Goal: Task Accomplishment & Management: Manage account settings

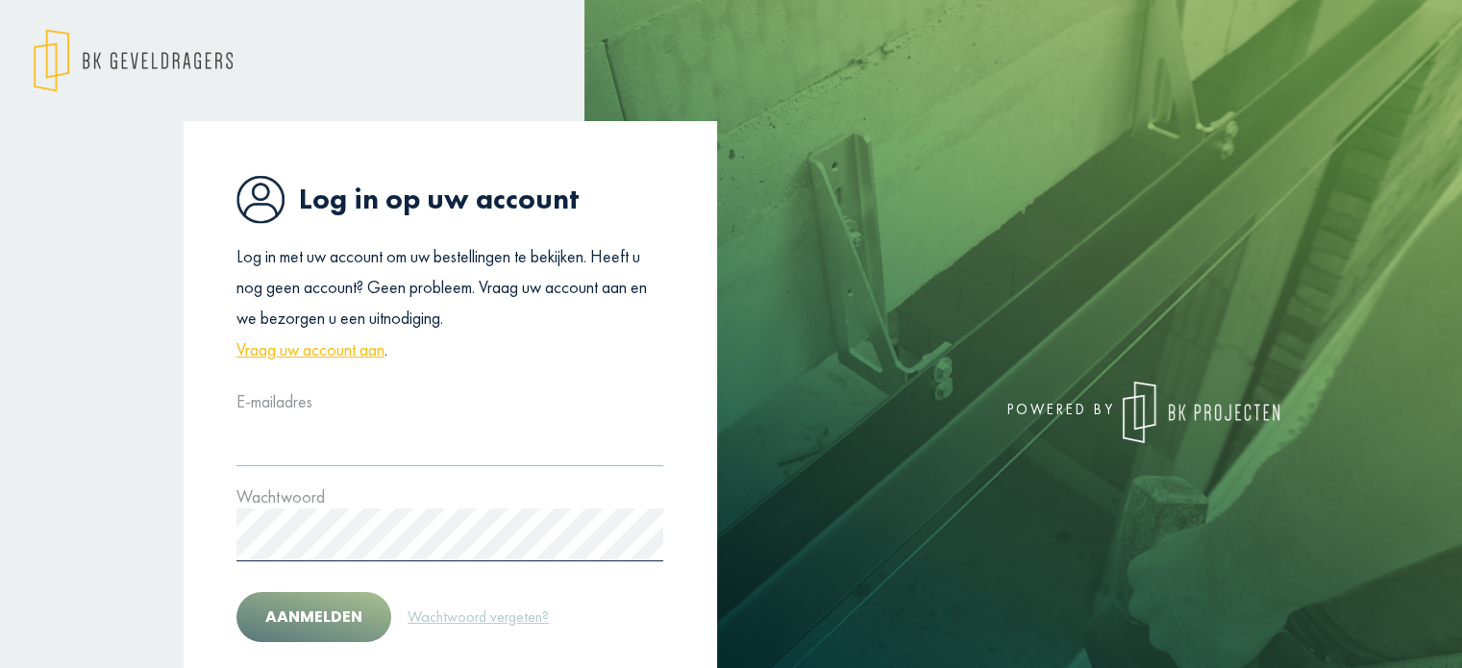
click at [434, 433] on input "text" at bounding box center [449, 439] width 427 height 53
type input "**********"
click at [236, 592] on button "Aanmelden" at bounding box center [313, 617] width 155 height 50
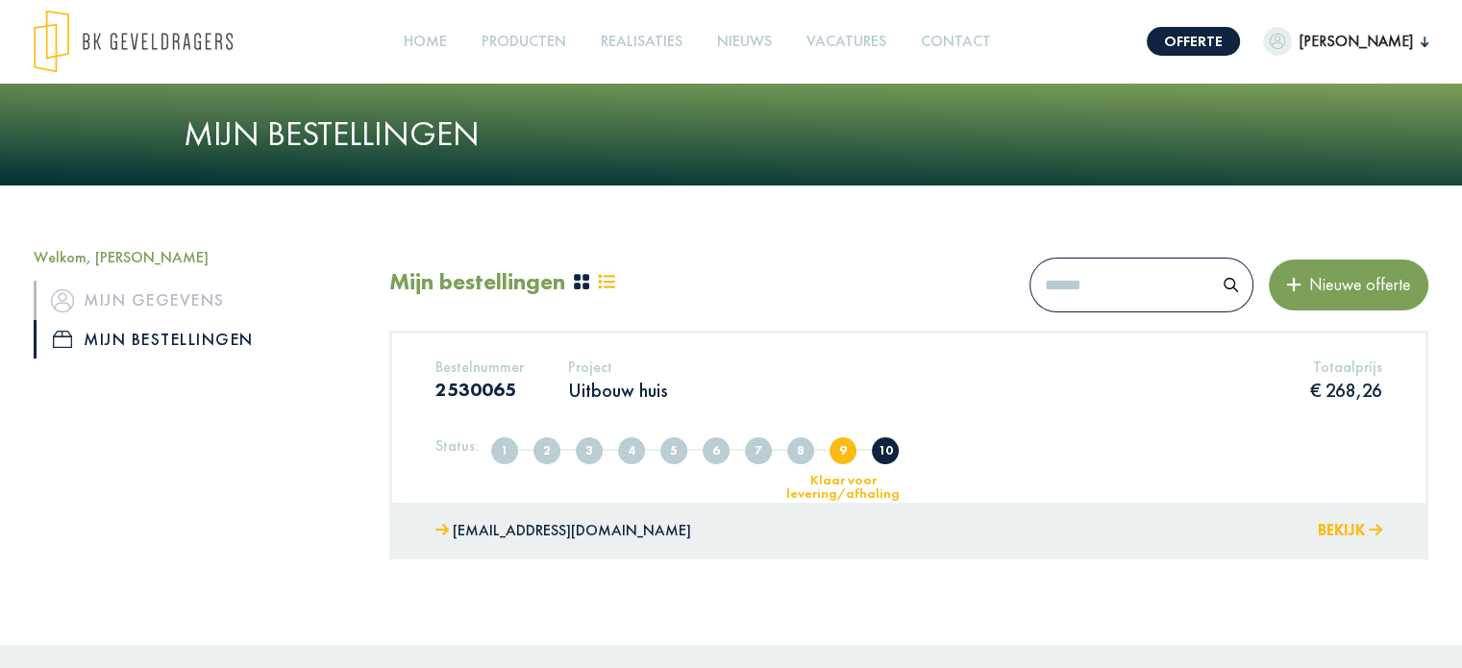
click at [1332, 533] on button "Bekijk" at bounding box center [1350, 531] width 64 height 28
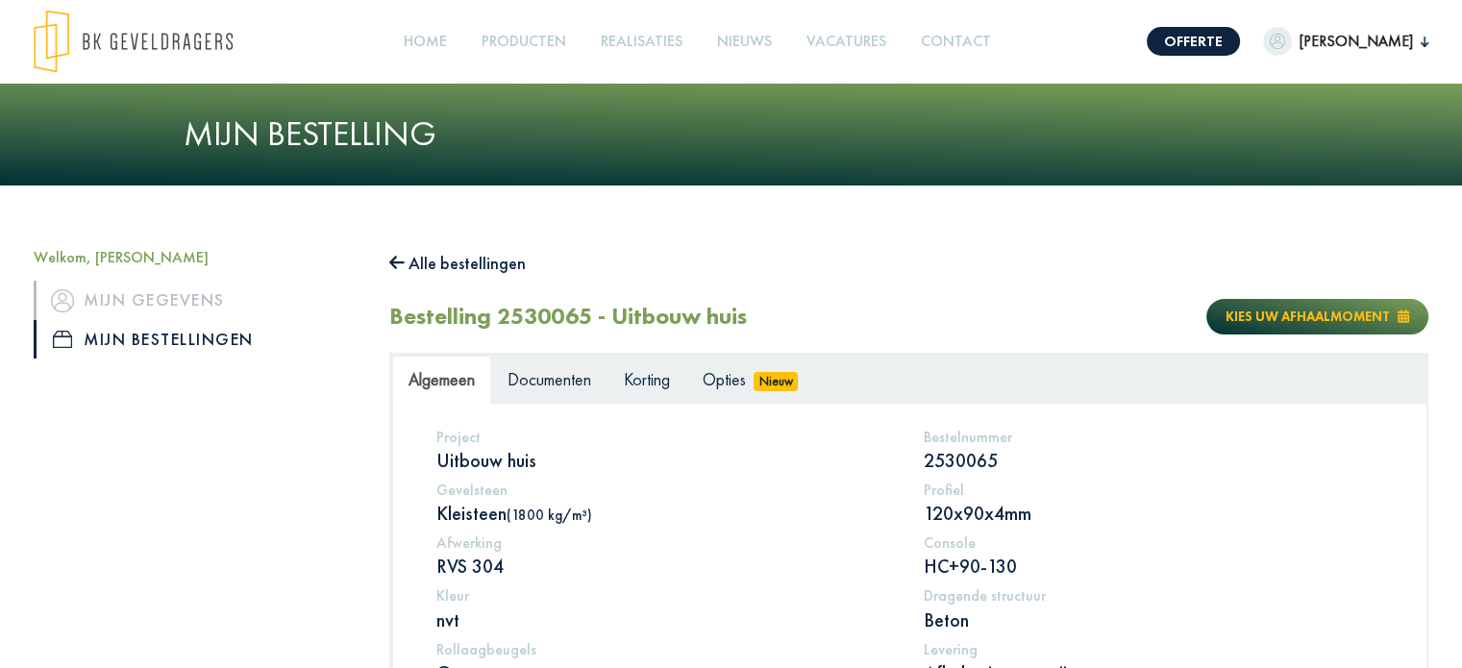
click at [1282, 314] on span "Kies uw afhaalmoment" at bounding box center [1307, 316] width 164 height 17
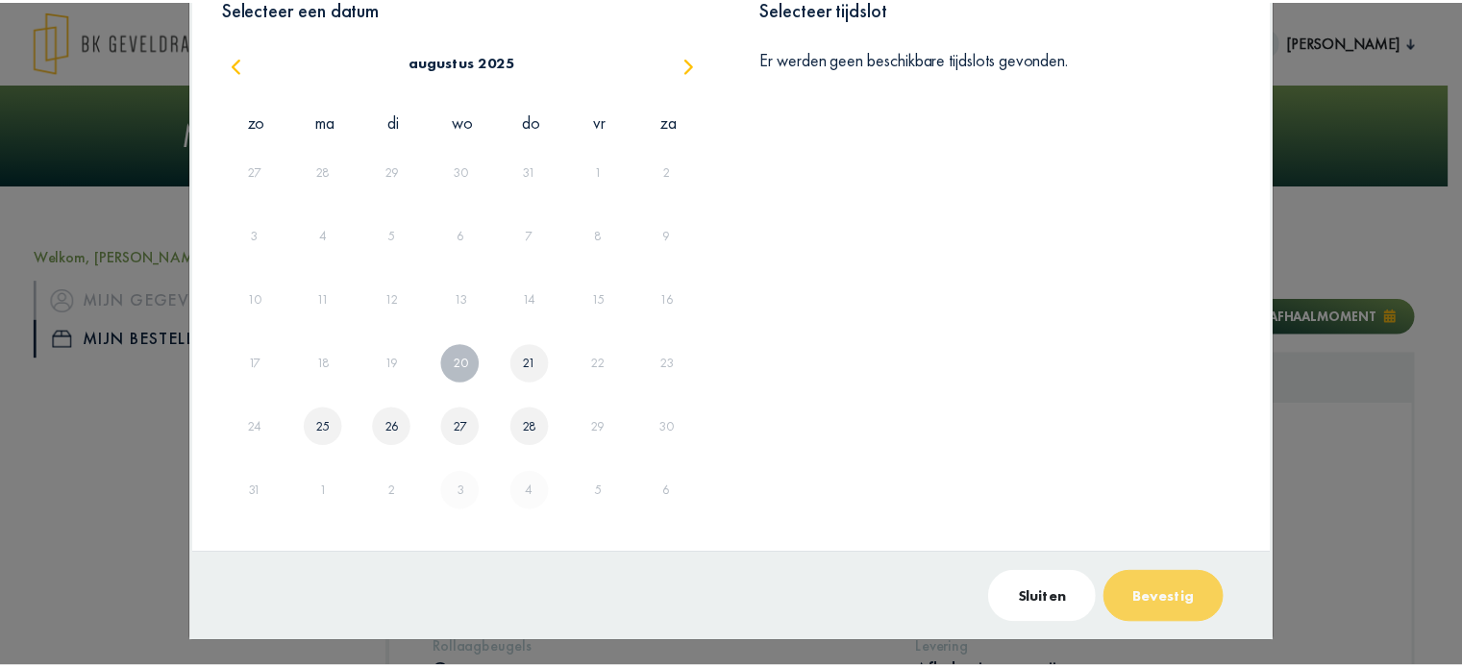
scroll to position [135, 0]
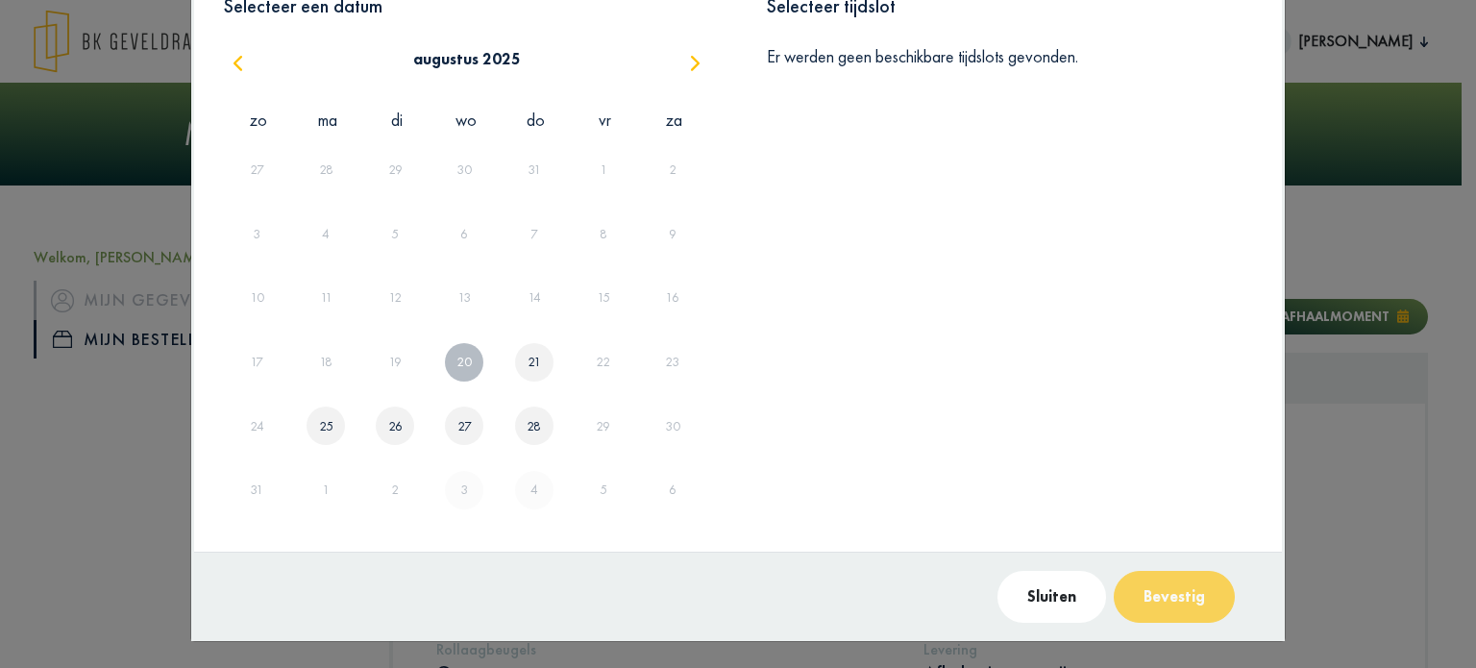
click at [531, 358] on link "21" at bounding box center [534, 362] width 21 height 32
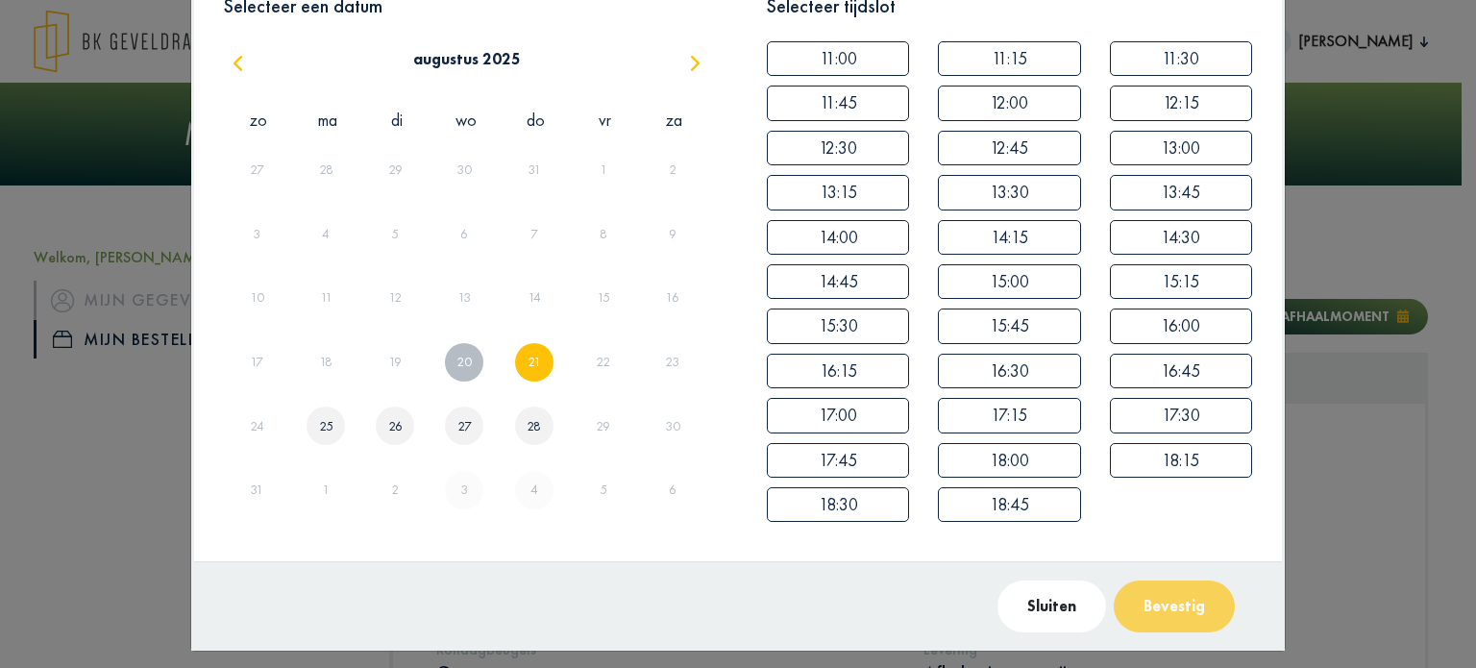
click at [320, 425] on link "25" at bounding box center [326, 426] width 22 height 32
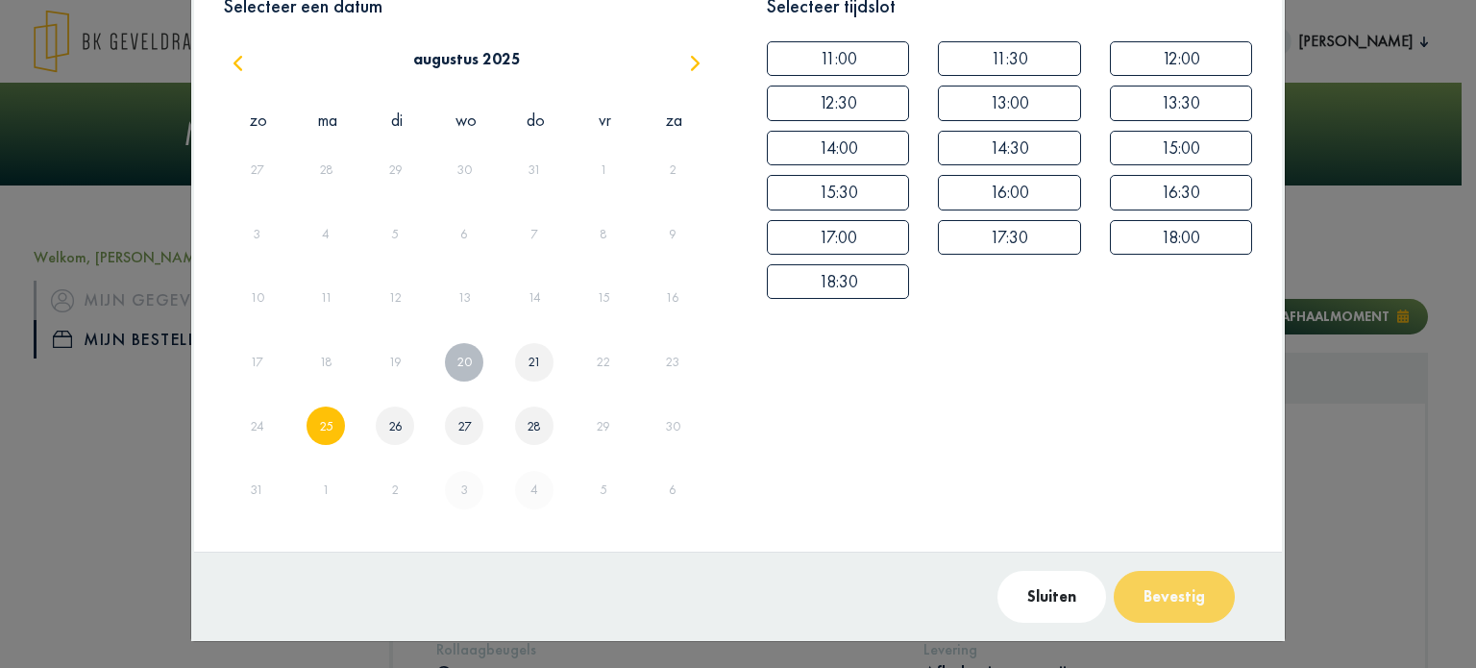
click at [388, 433] on link "26" at bounding box center [395, 426] width 22 height 32
click at [684, 65] on span "button" at bounding box center [695, 63] width 26 height 26
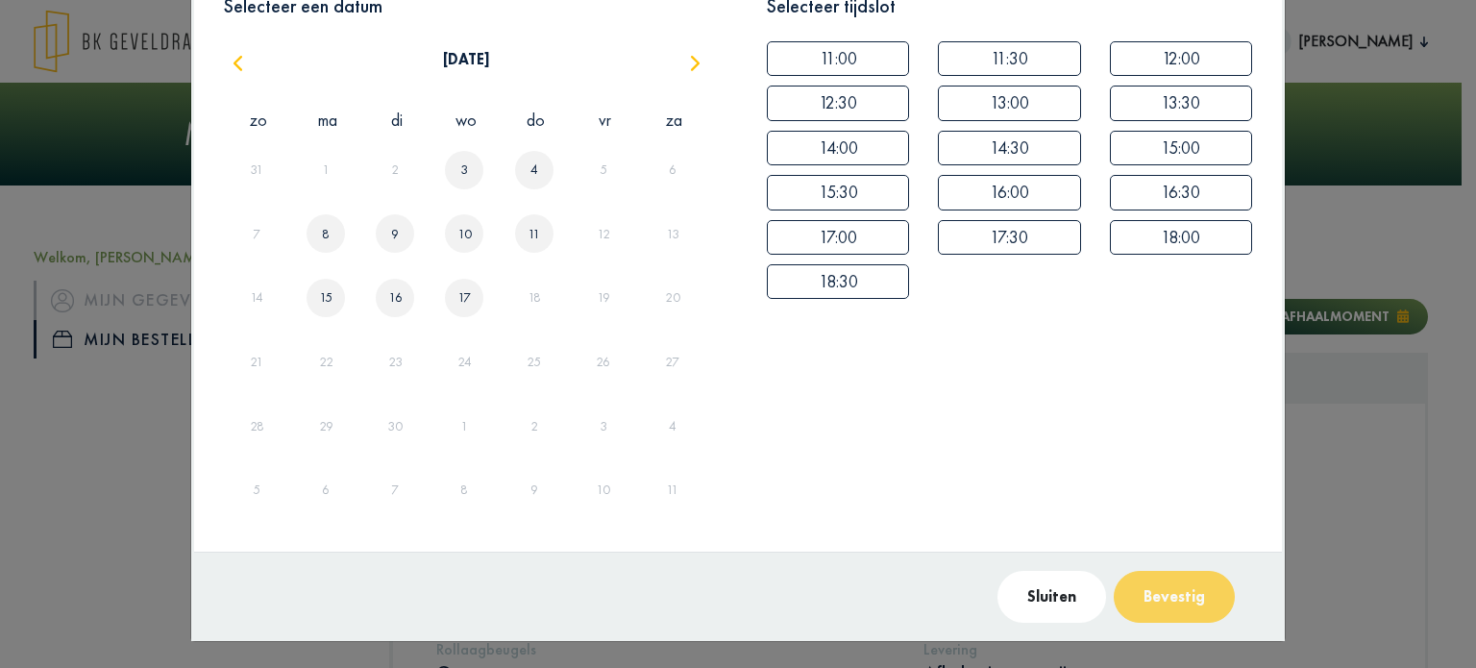
click at [684, 65] on span "button" at bounding box center [695, 63] width 26 height 26
click at [229, 64] on span "button" at bounding box center [238, 63] width 26 height 26
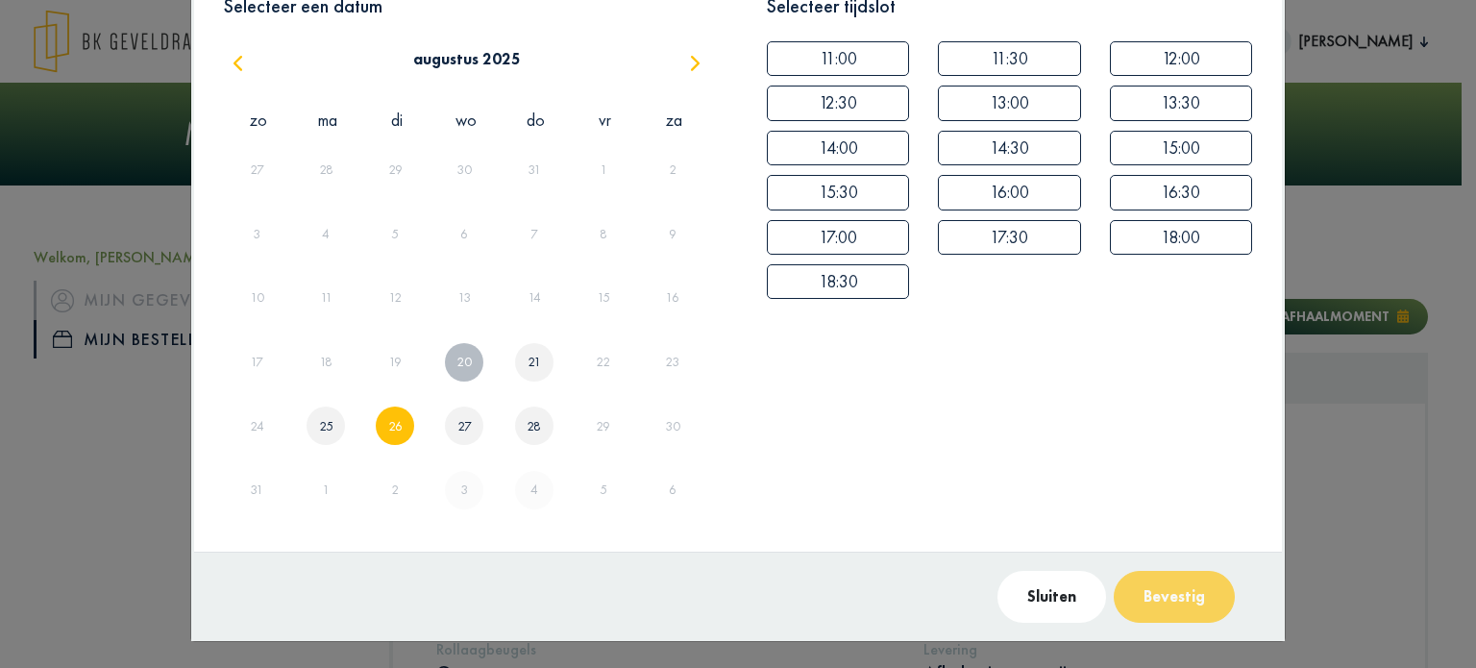
click at [689, 69] on span "button" at bounding box center [695, 63] width 26 height 26
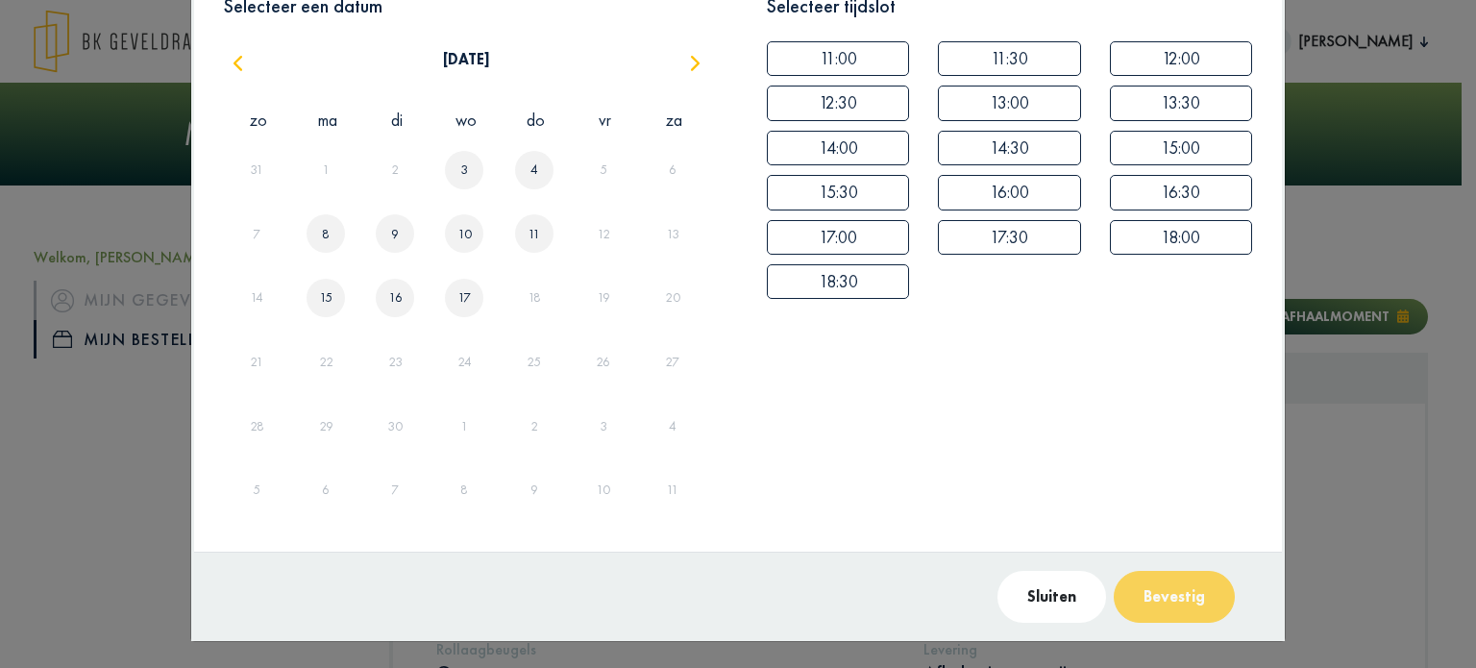
click at [319, 238] on link "8" at bounding box center [325, 234] width 15 height 32
click at [377, 237] on div "9" at bounding box center [396, 234] width 69 height 64
click at [1157, 142] on button "15:00" at bounding box center [1181, 148] width 142 height 35
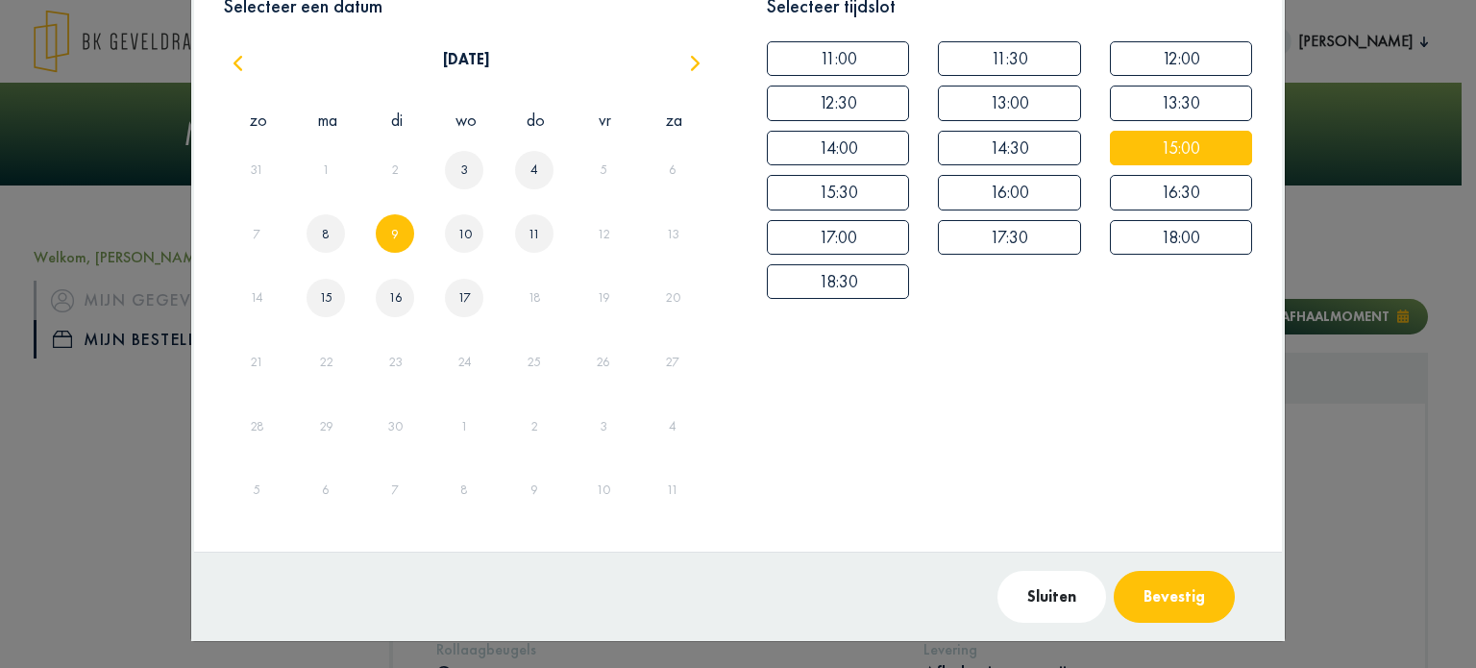
click at [1178, 603] on button "Bevestig" at bounding box center [1174, 597] width 121 height 52
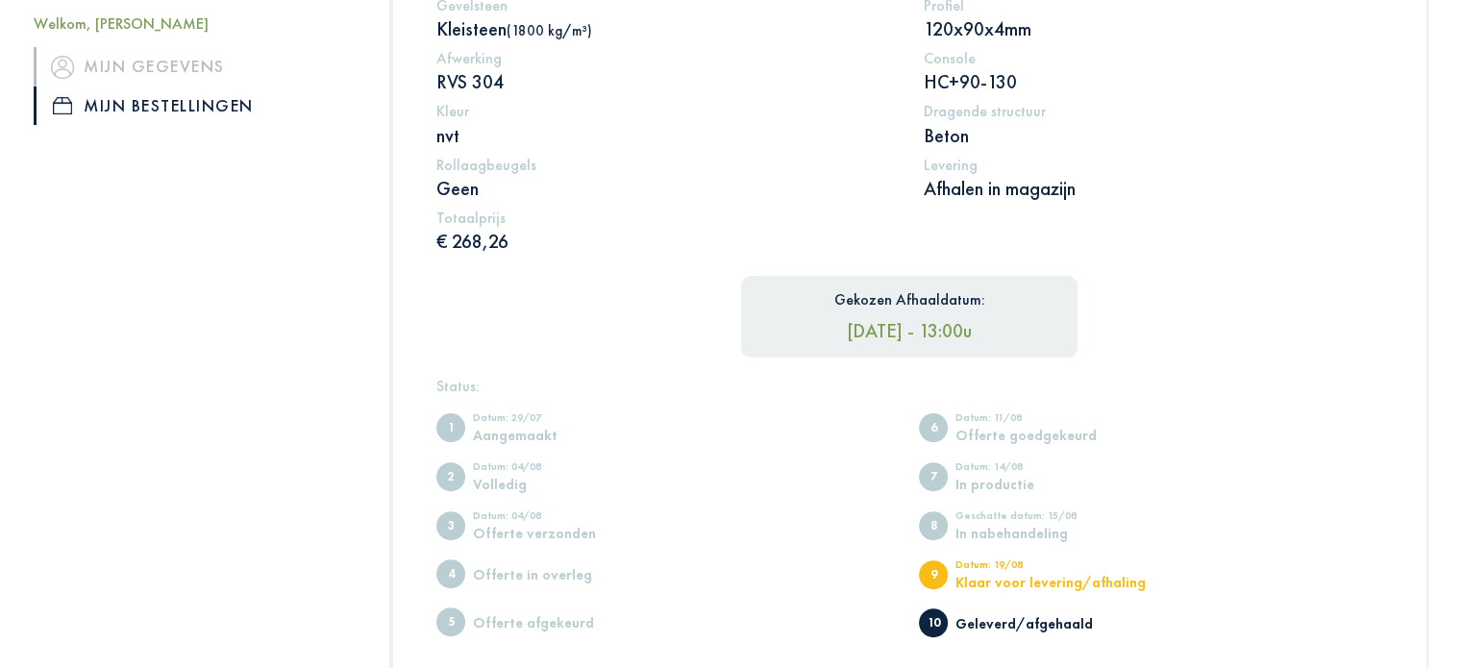
scroll to position [543, 0]
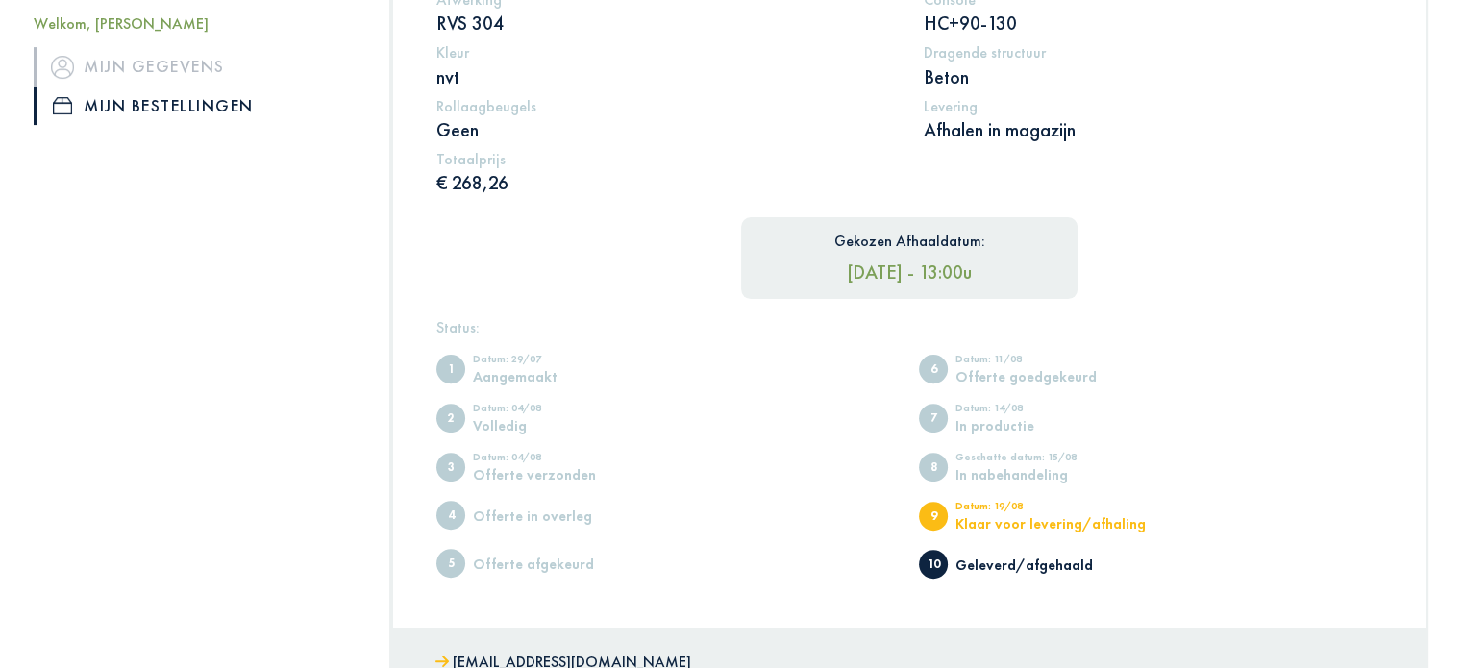
click at [1003, 501] on div "Datum: 19/08" at bounding box center [1050, 508] width 190 height 15
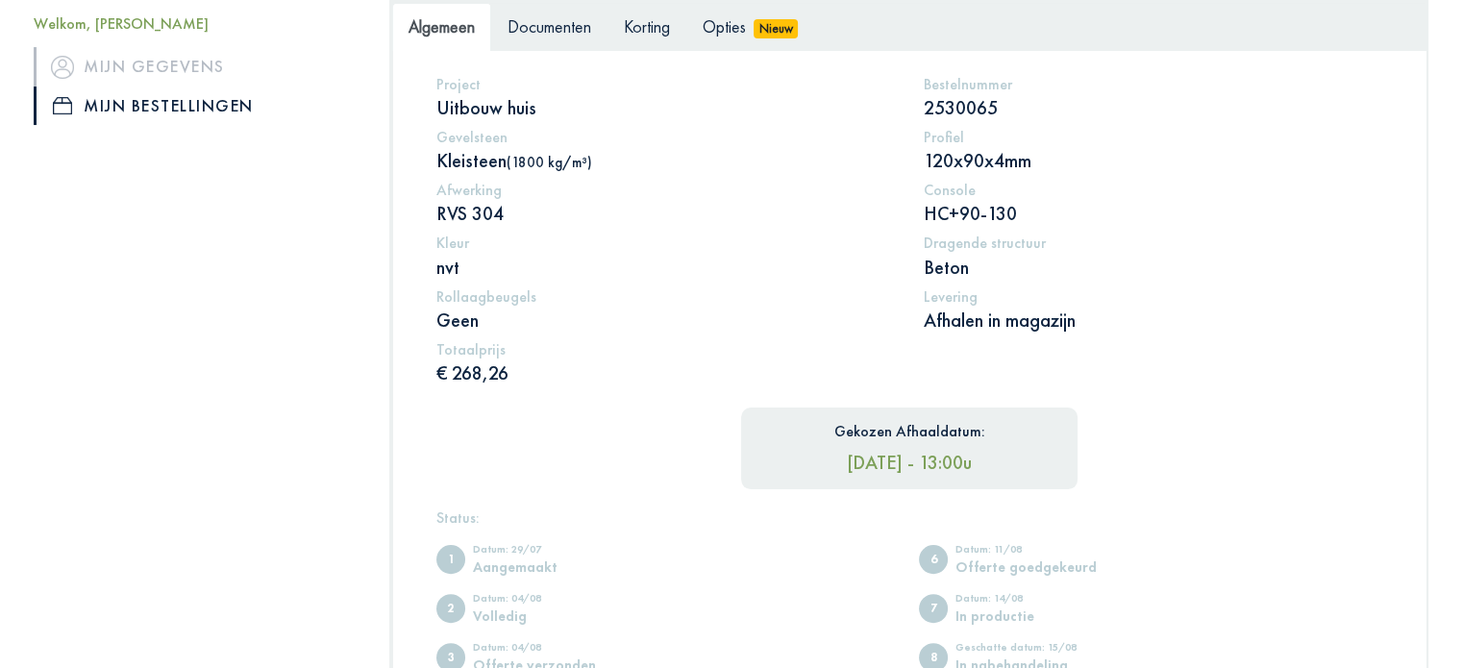
scroll to position [383, 0]
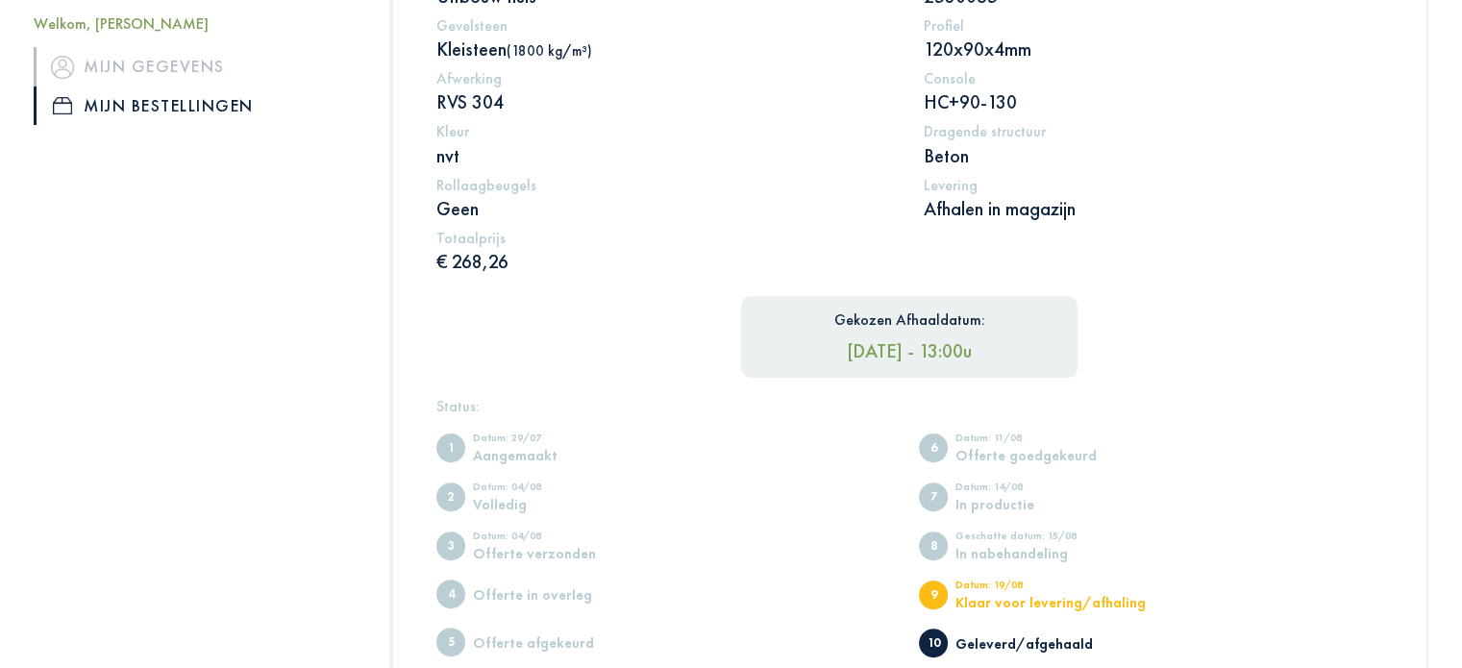
scroll to position [783, 0]
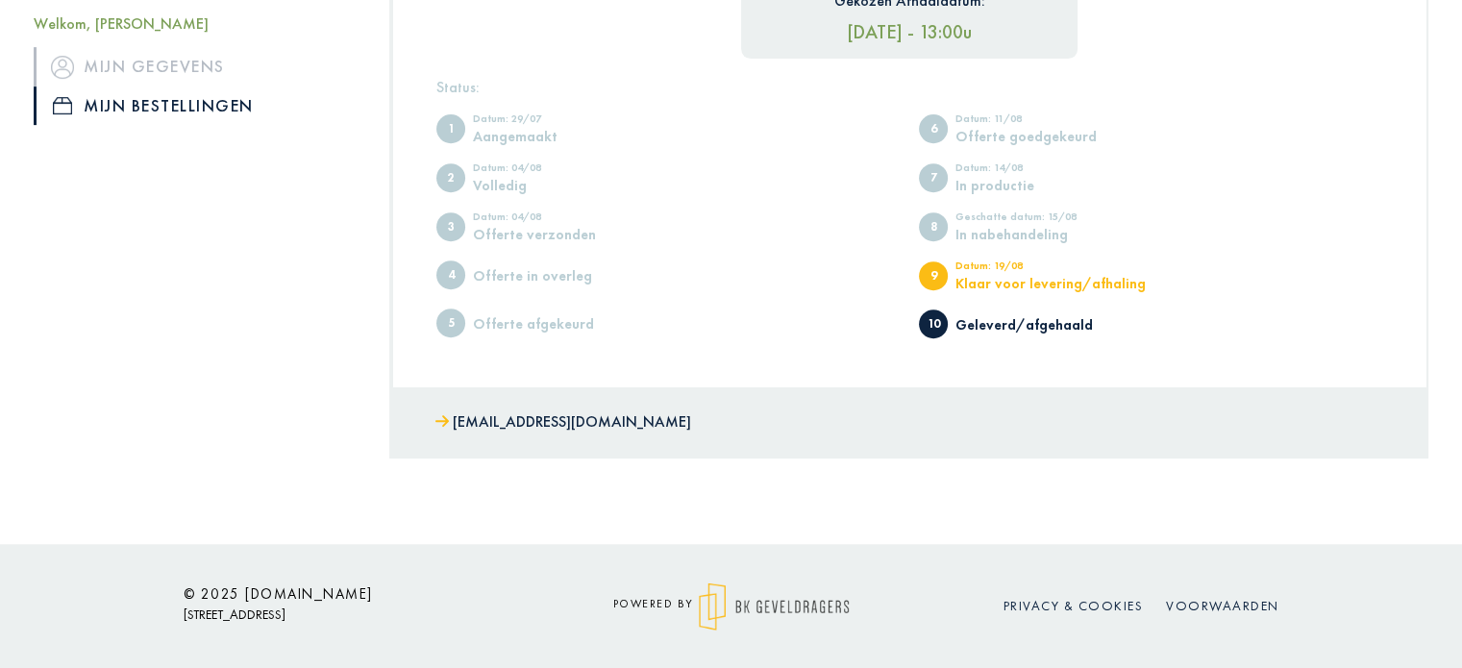
drag, startPoint x: 185, startPoint y: 614, endPoint x: 390, endPoint y: 614, distance: 205.7
click at [390, 614] on p "[STREET_ADDRESS]" at bounding box center [357, 615] width 346 height 24
copy p "[STREET_ADDRESS]"
